Goal: Check status: Check status

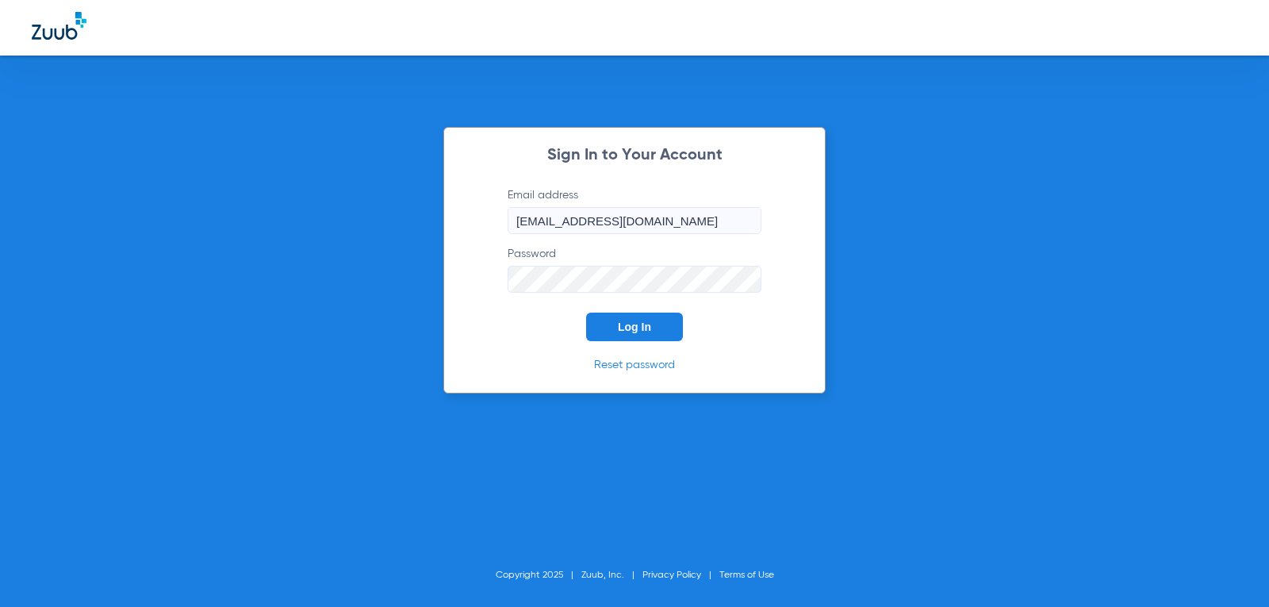
click at [654, 323] on button "Log In" at bounding box center [634, 326] width 97 height 29
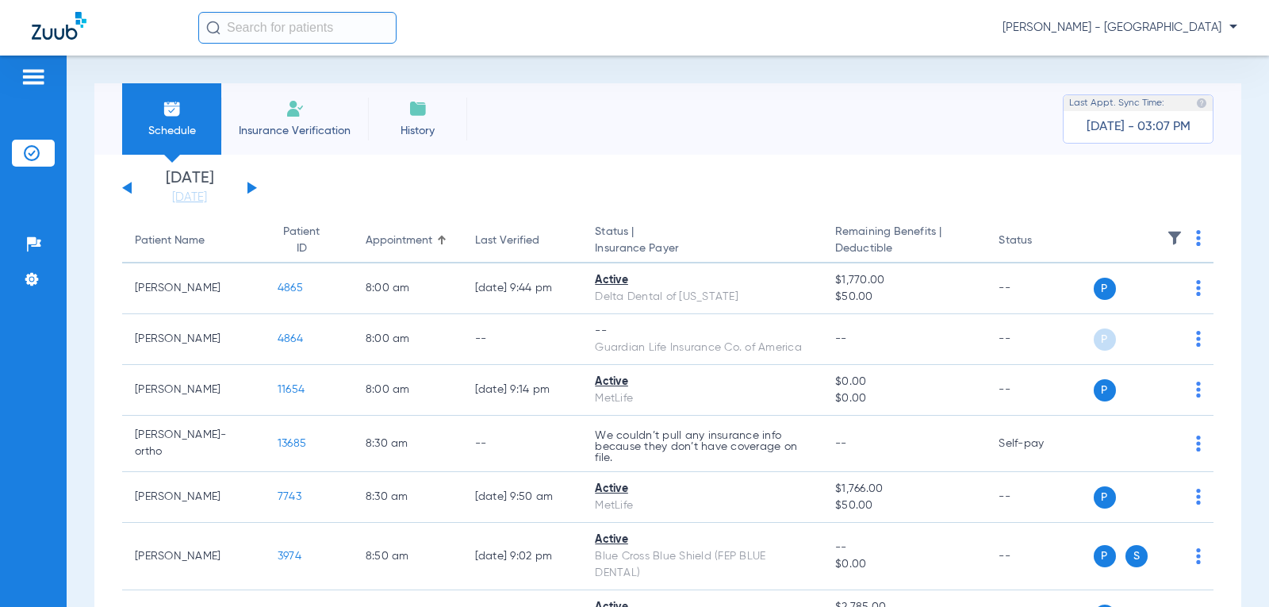
click at [252, 184] on div "[DATE] [DATE] [DATE] [DATE] [DATE] [DATE] [DATE] [DATE] [DATE] [DATE] [DATE] [D…" at bounding box center [189, 187] width 135 height 35
click at [250, 189] on button at bounding box center [252, 188] width 10 height 12
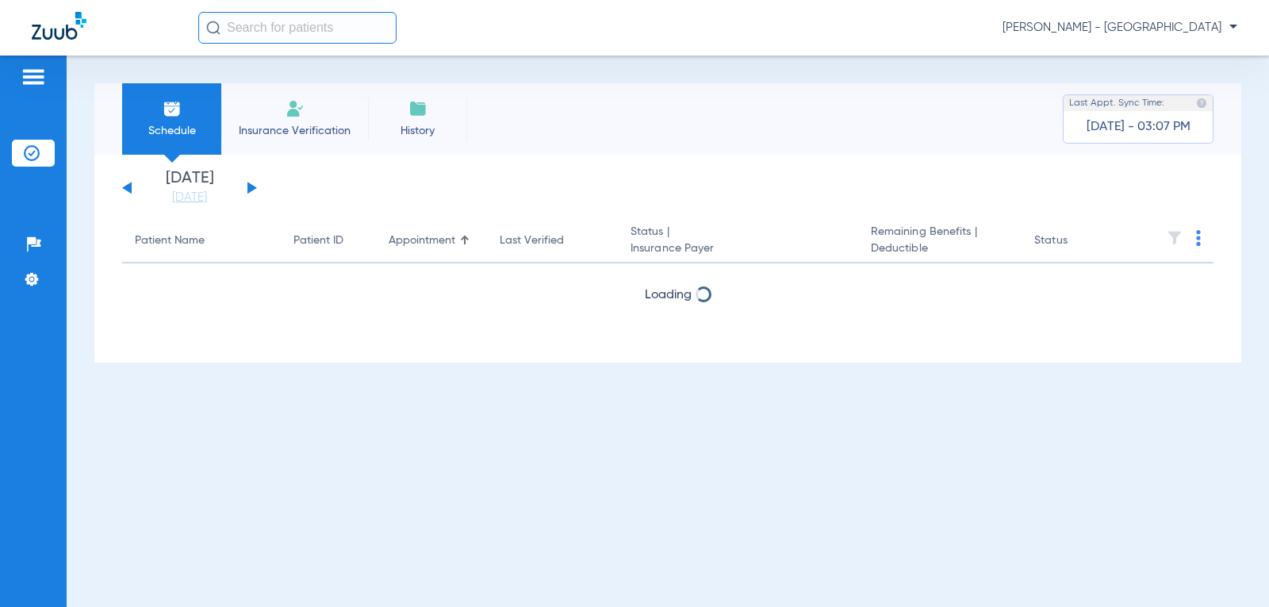
click at [250, 189] on button at bounding box center [252, 188] width 10 height 12
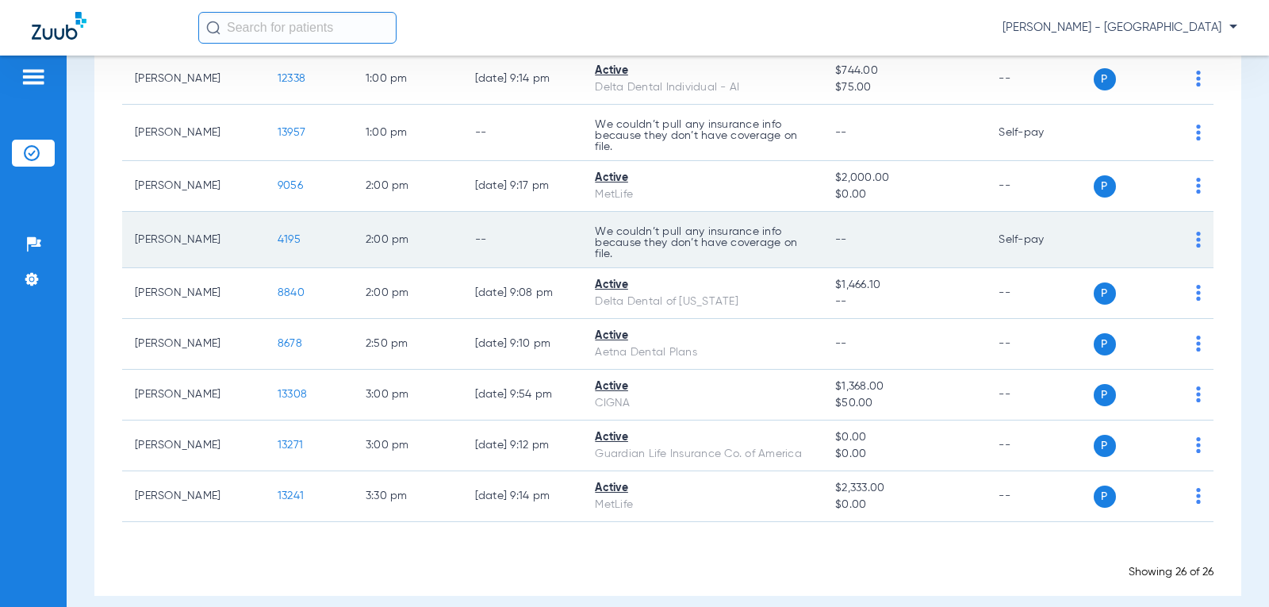
scroll to position [1116, 0]
